Goal: Transaction & Acquisition: Obtain resource

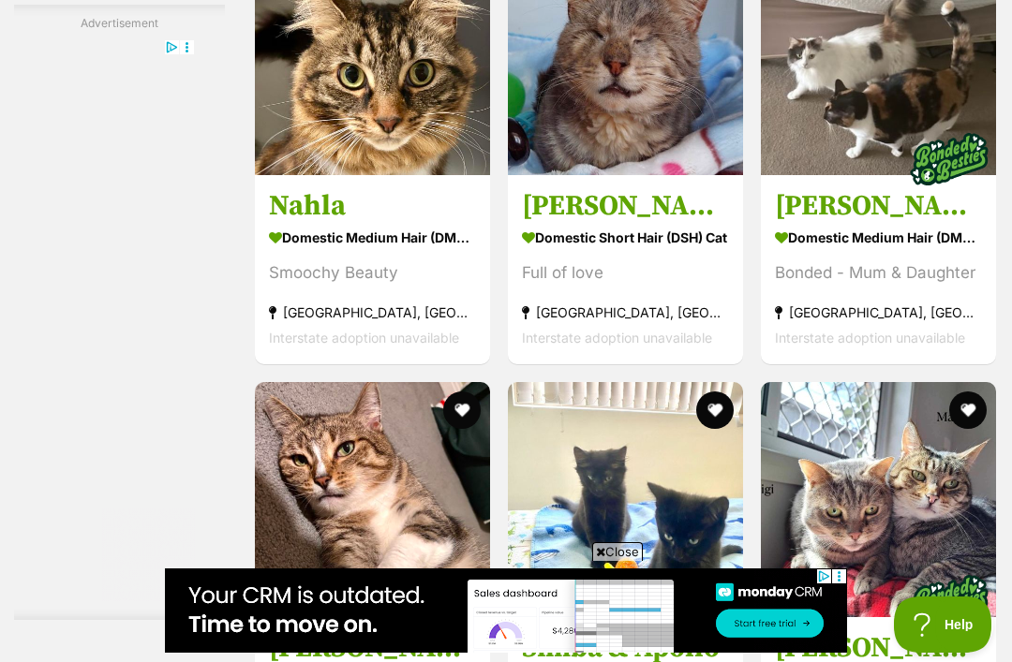
scroll to position [4398, 0]
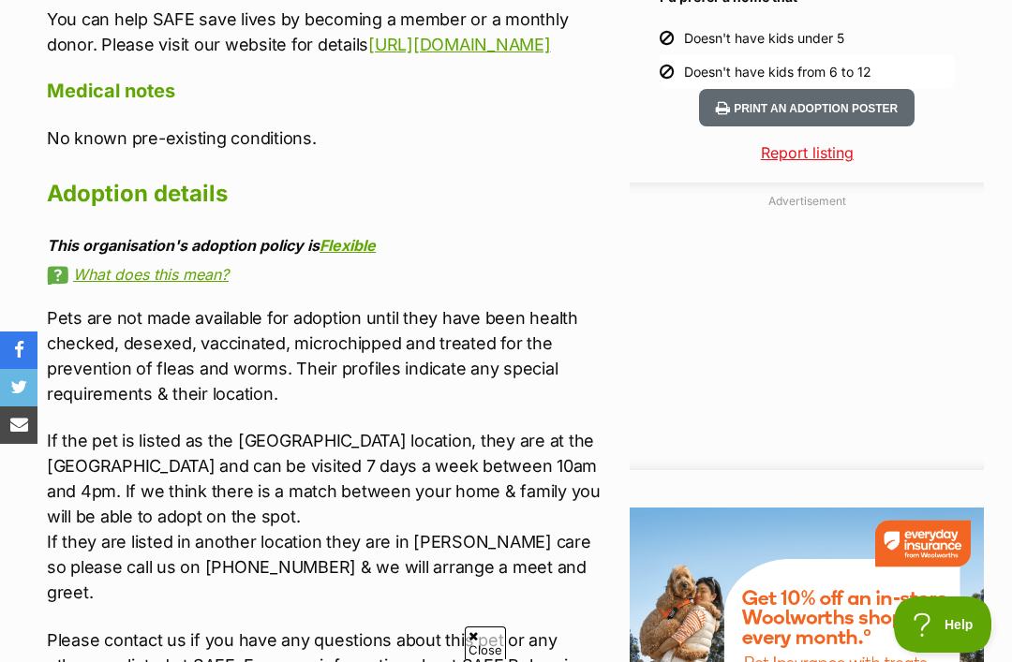
scroll to position [1916, 0]
